Goal: Check status: Check status

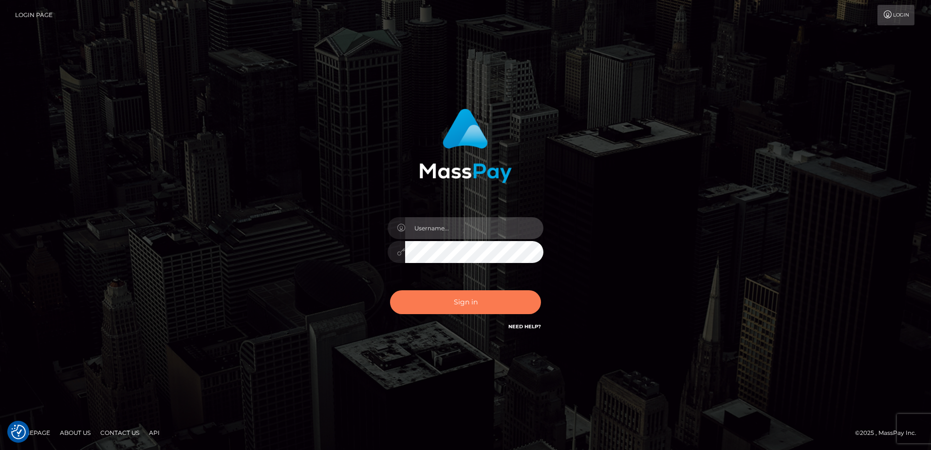
type input "alice.of"
click at [499, 304] on button "Sign in" at bounding box center [465, 302] width 151 height 24
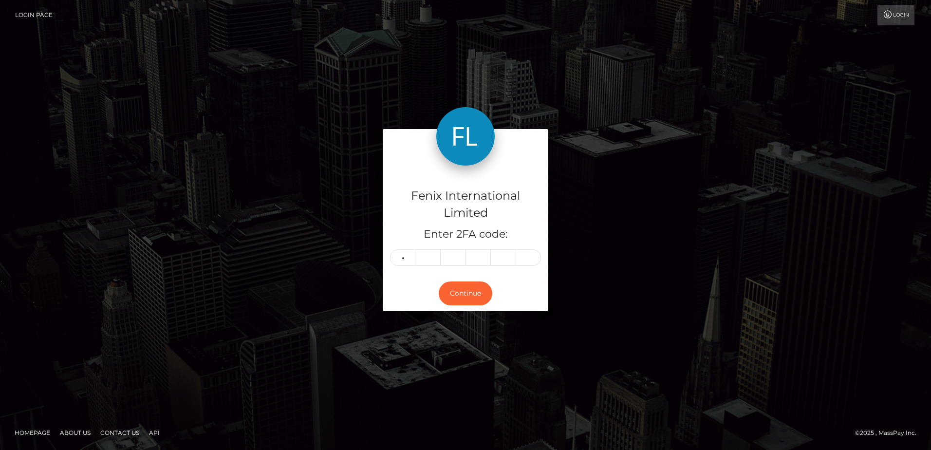
type input "8"
type input "6"
type input "1"
type input "4"
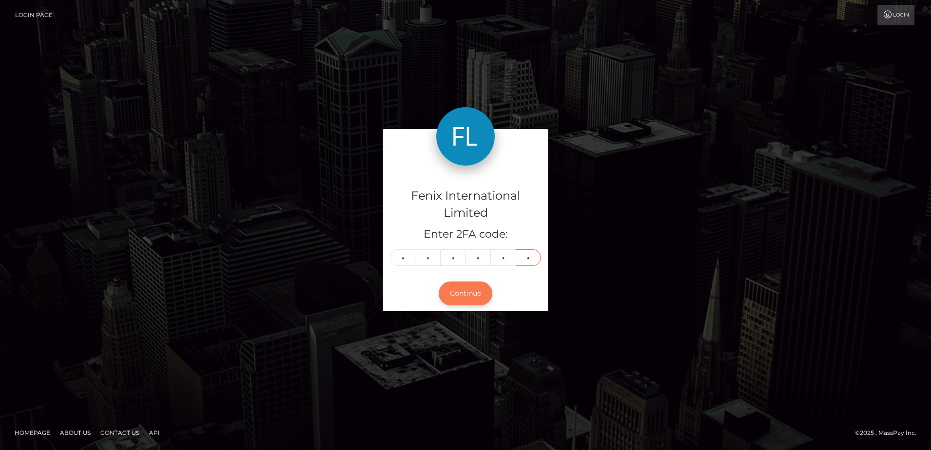
type input "3"
click at [483, 291] on button "Continue" at bounding box center [466, 294] width 54 height 24
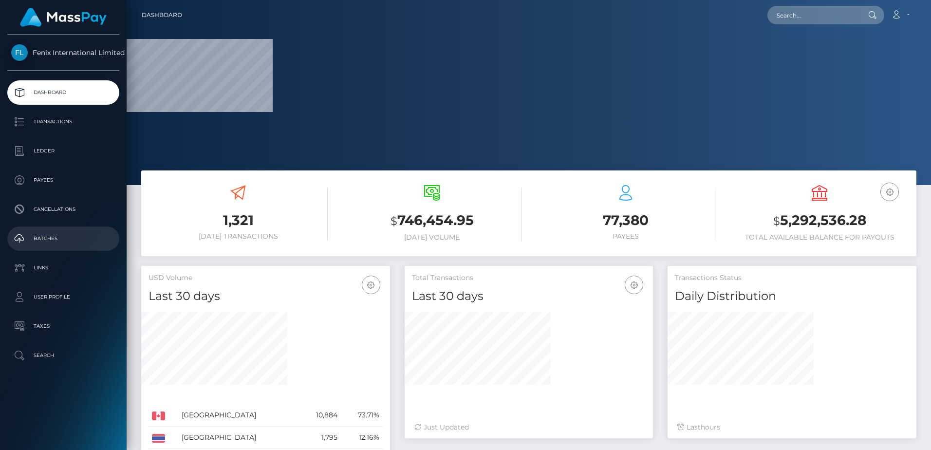
click at [61, 236] on p "Batches" at bounding box center [63, 238] width 104 height 15
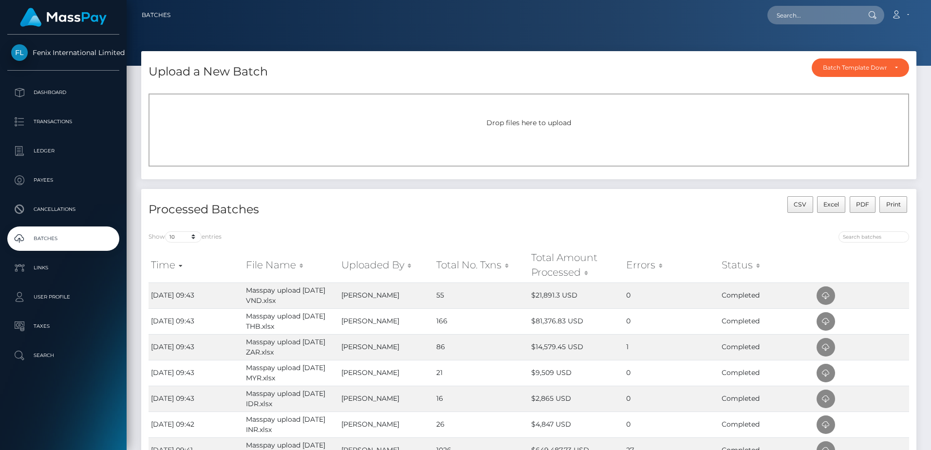
scroll to position [146, 0]
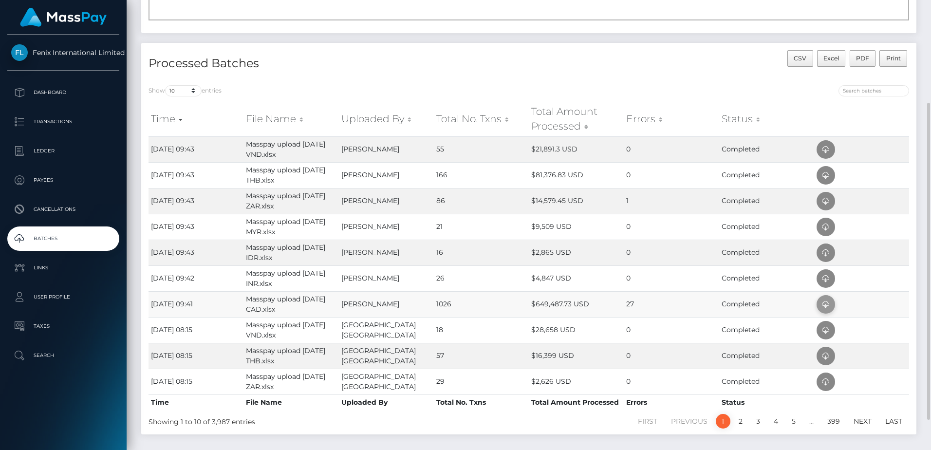
click at [826, 301] on icon at bounding box center [826, 305] width 12 height 12
click at [699, 280] on td "0" at bounding box center [671, 278] width 95 height 26
click at [820, 276] on icon at bounding box center [826, 279] width 12 height 12
click at [663, 253] on td "0" at bounding box center [671, 253] width 95 height 26
click at [820, 254] on icon at bounding box center [826, 253] width 12 height 12
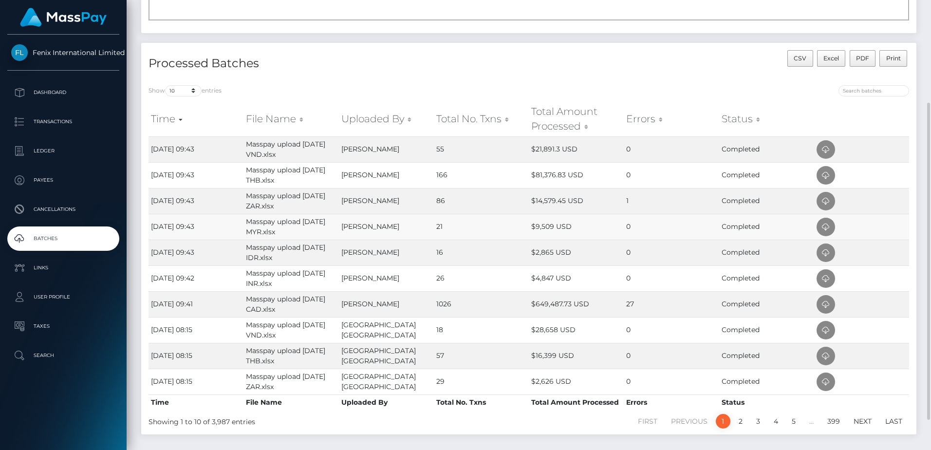
click at [683, 229] on td "0" at bounding box center [671, 227] width 95 height 26
click at [827, 227] on icon at bounding box center [826, 227] width 12 height 12
click at [654, 203] on td "1" at bounding box center [671, 201] width 95 height 26
click at [826, 203] on icon at bounding box center [826, 201] width 12 height 12
click at [651, 176] on td "0" at bounding box center [671, 175] width 95 height 26
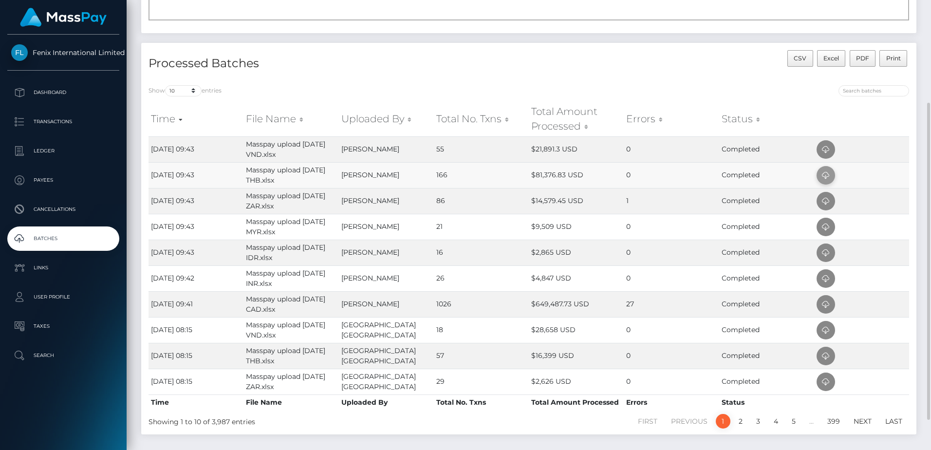
click at [825, 173] on icon at bounding box center [826, 175] width 12 height 12
click at [651, 154] on td "0" at bounding box center [671, 149] width 95 height 26
click at [826, 150] on icon at bounding box center [826, 150] width 12 height 12
